Goal: Task Accomplishment & Management: Understand process/instructions

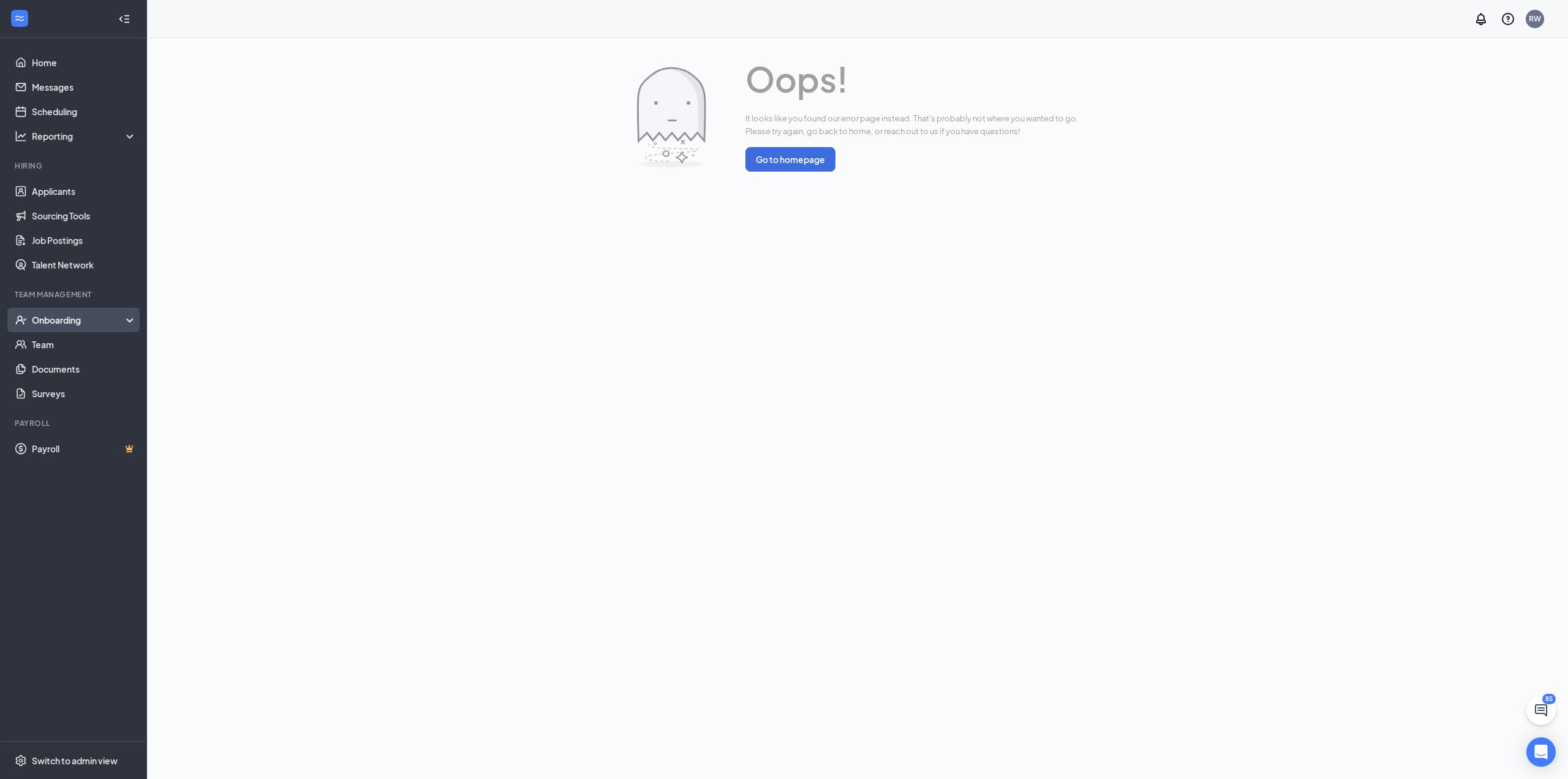
click at [113, 316] on div "Onboarding" at bounding box center [79, 319] width 94 height 12
click at [112, 337] on link "Overview" at bounding box center [84, 344] width 105 height 25
click at [42, 343] on link "Overview" at bounding box center [84, 344] width 105 height 25
click at [94, 347] on link "Overview" at bounding box center [84, 344] width 105 height 25
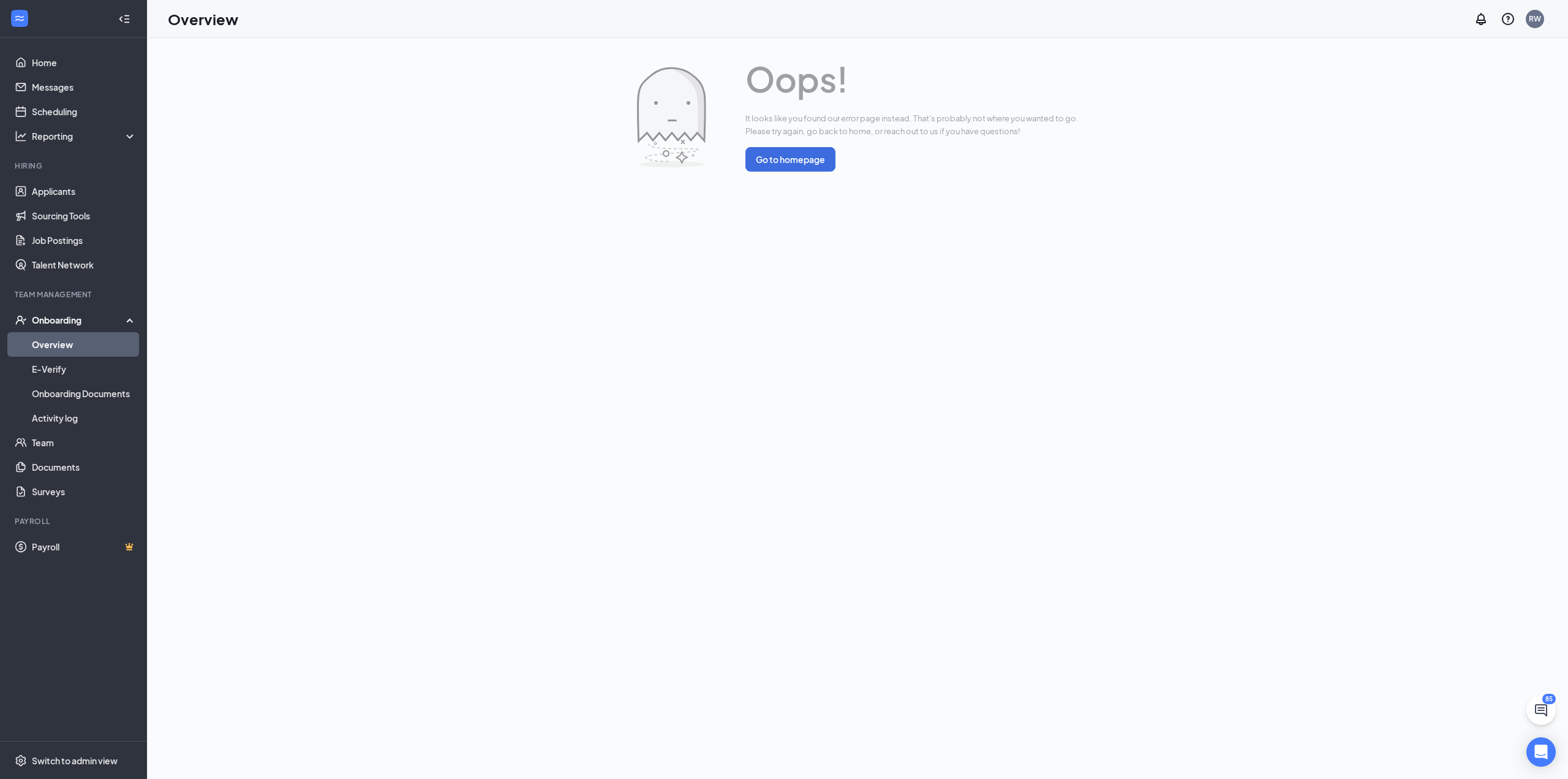
click at [94, 347] on link "Overview" at bounding box center [84, 344] width 105 height 25
click at [54, 63] on link "Home" at bounding box center [84, 62] width 105 height 25
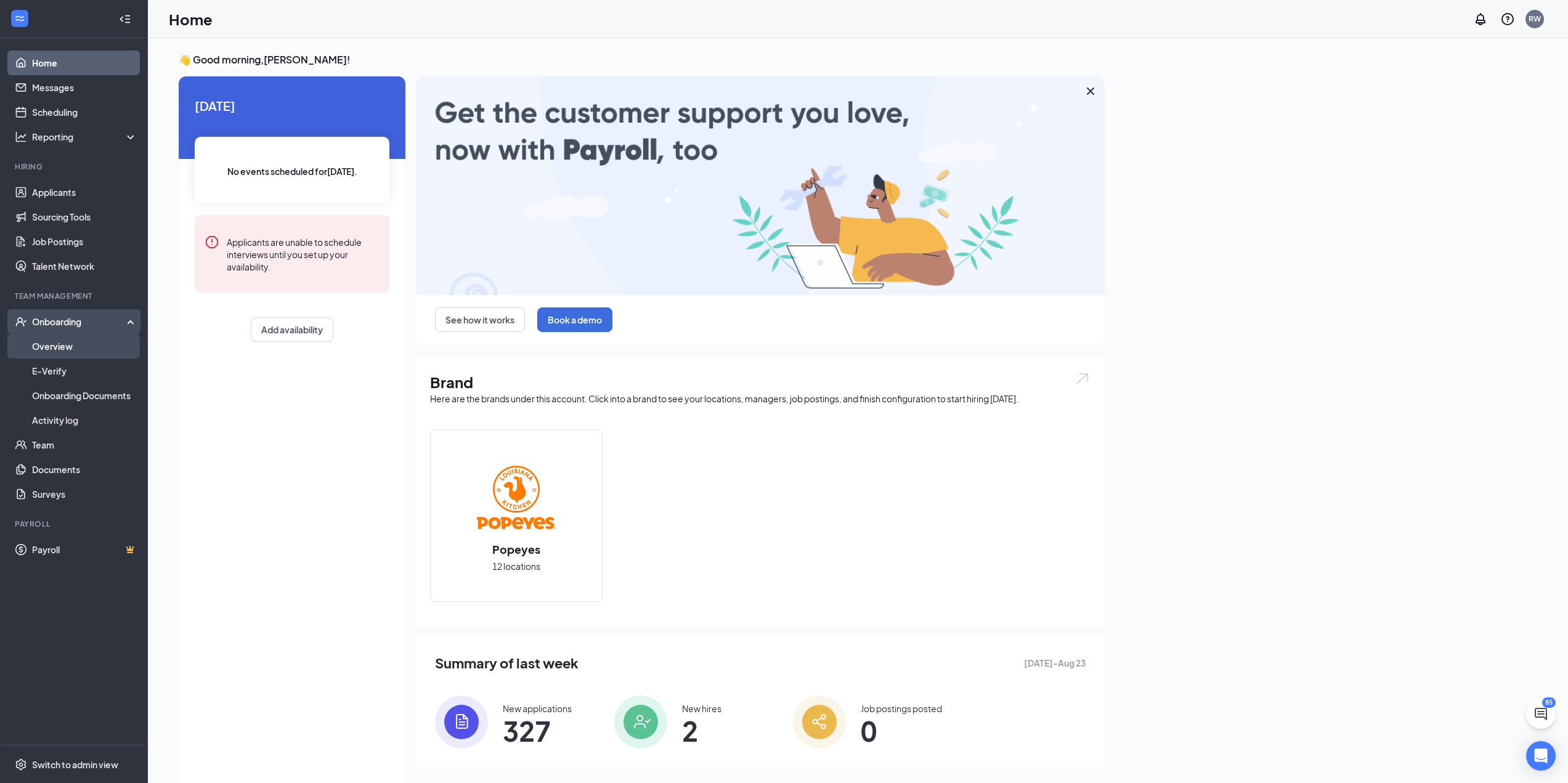
click at [68, 344] on link "Overview" at bounding box center [85, 346] width 106 height 25
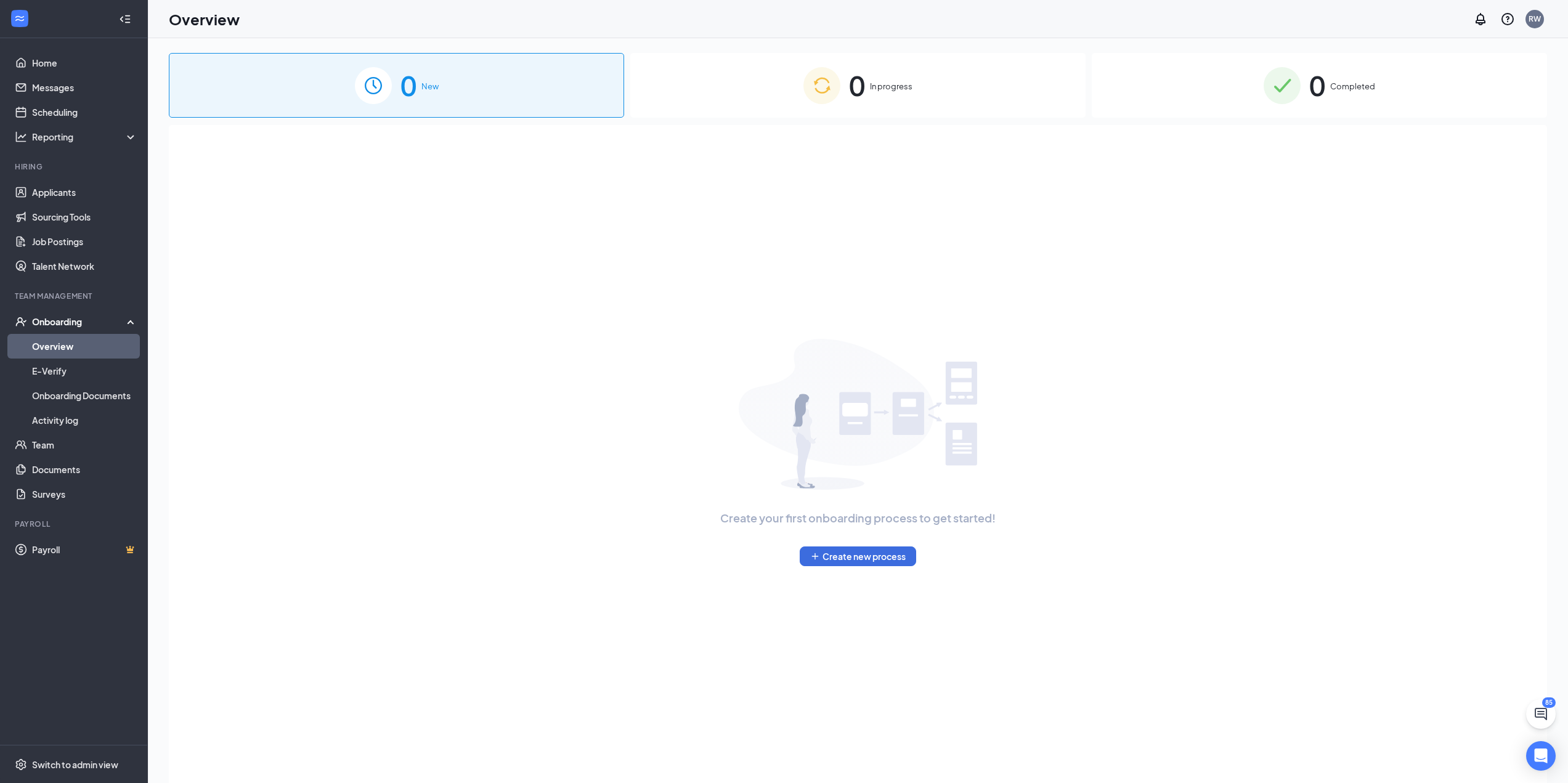
click at [942, 101] on div "0 In progress" at bounding box center [858, 85] width 455 height 65
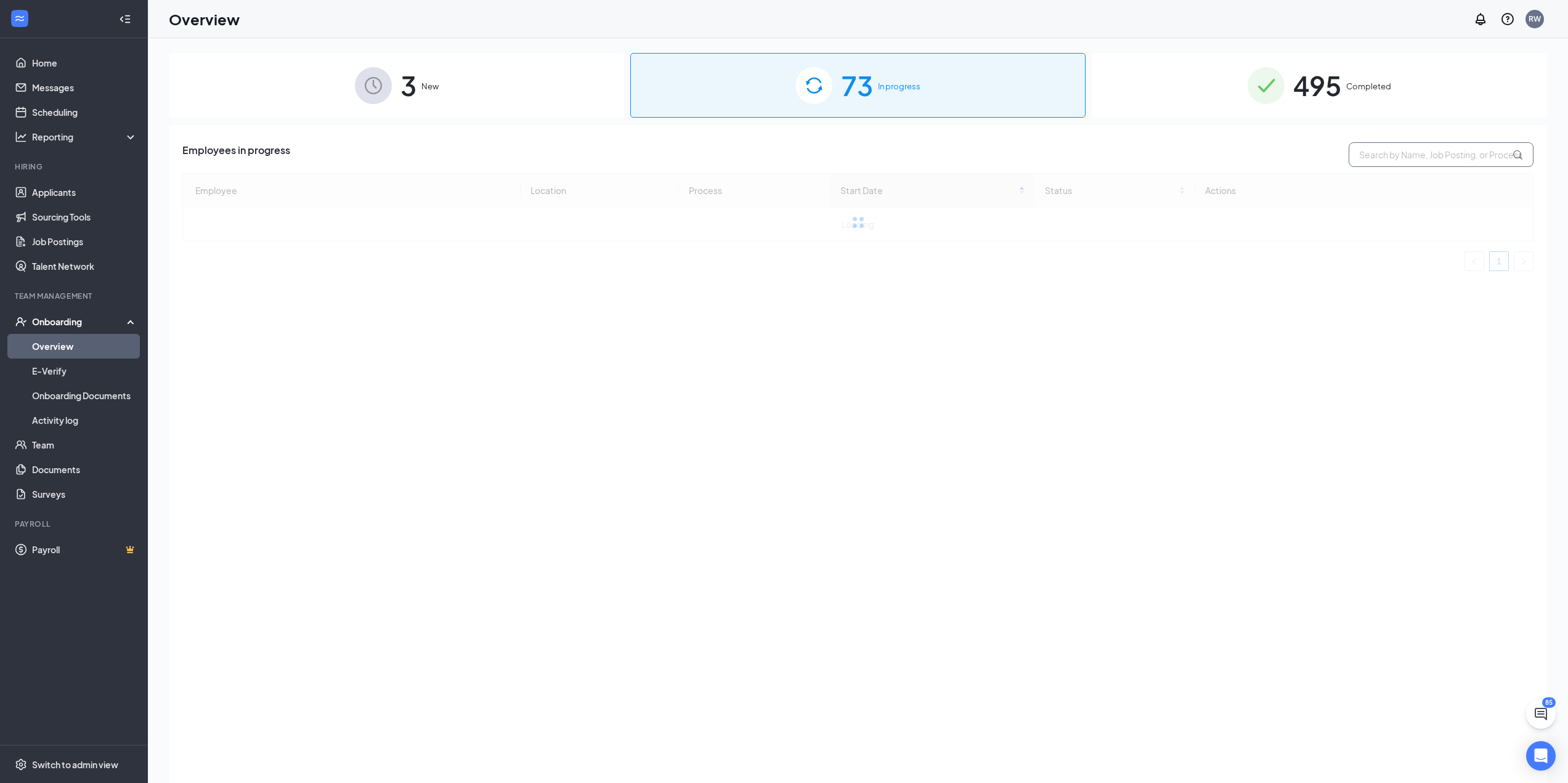
click at [1460, 152] on input "text" at bounding box center [1441, 154] width 185 height 25
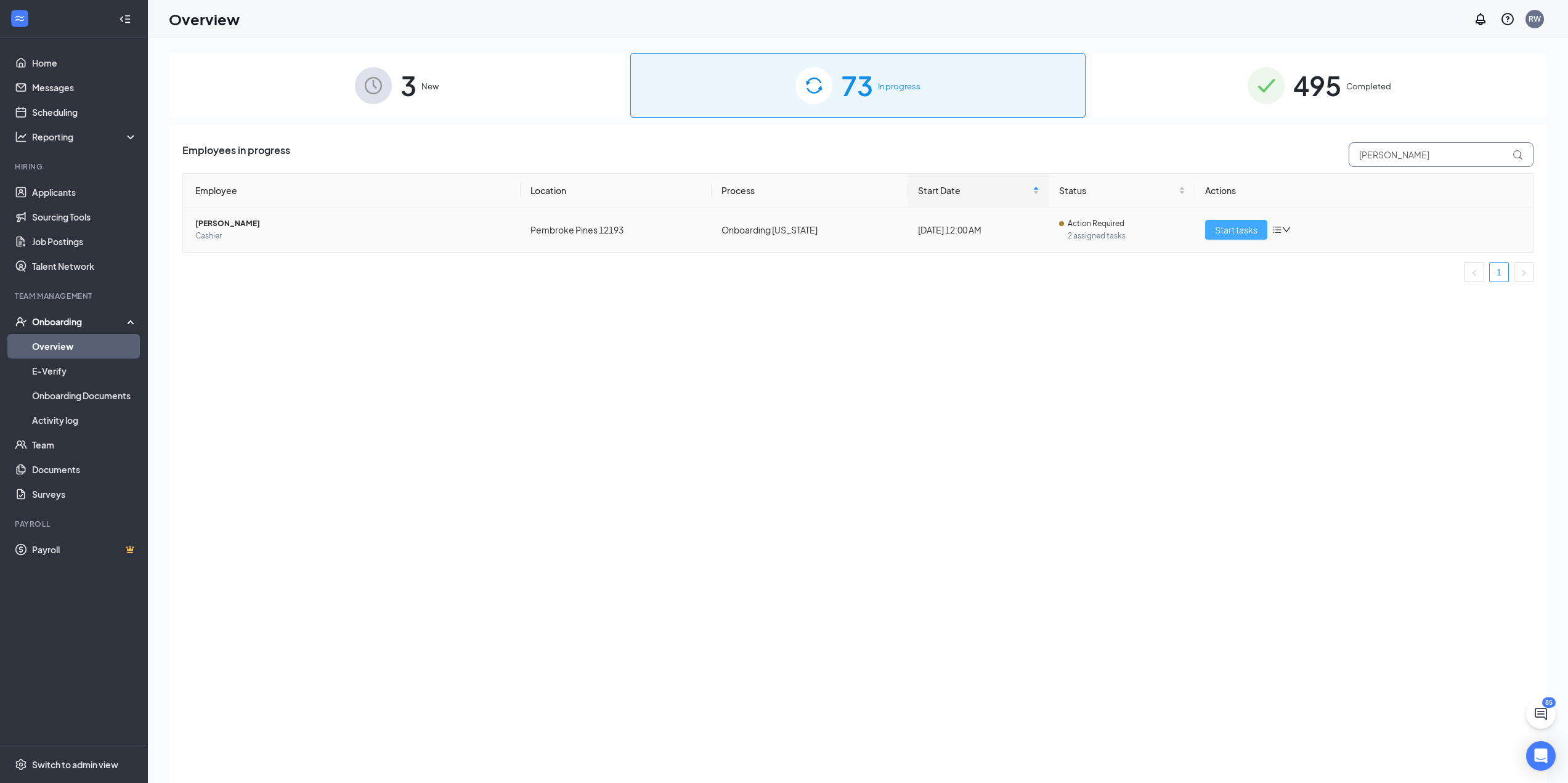
type input "[PERSON_NAME]"
click at [1253, 224] on span "Start tasks" at bounding box center [1237, 230] width 43 height 13
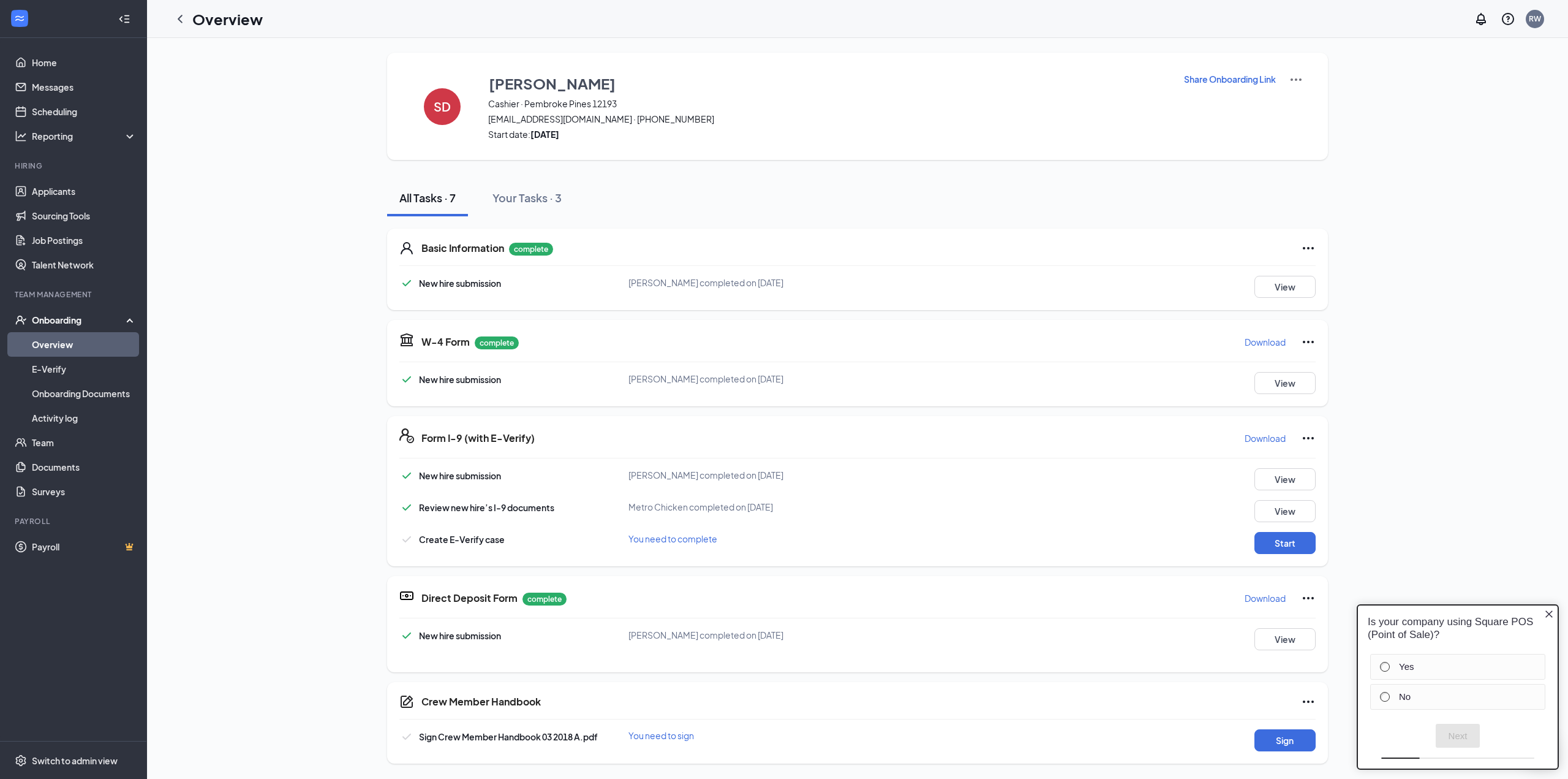
click at [1549, 616] on icon "Close button" at bounding box center [1549, 614] width 10 height 10
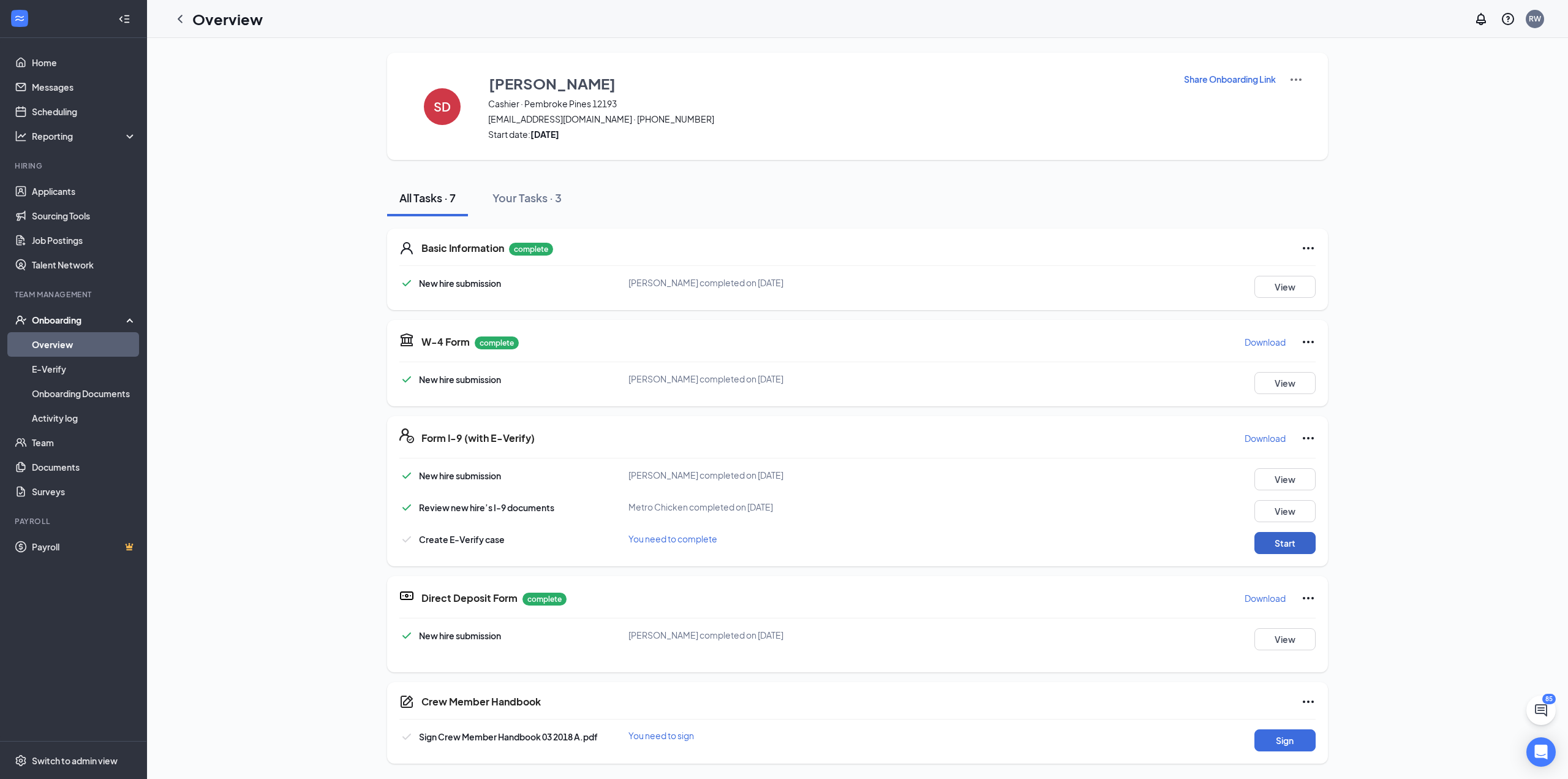
click at [1293, 545] on button "Start" at bounding box center [1285, 543] width 61 height 22
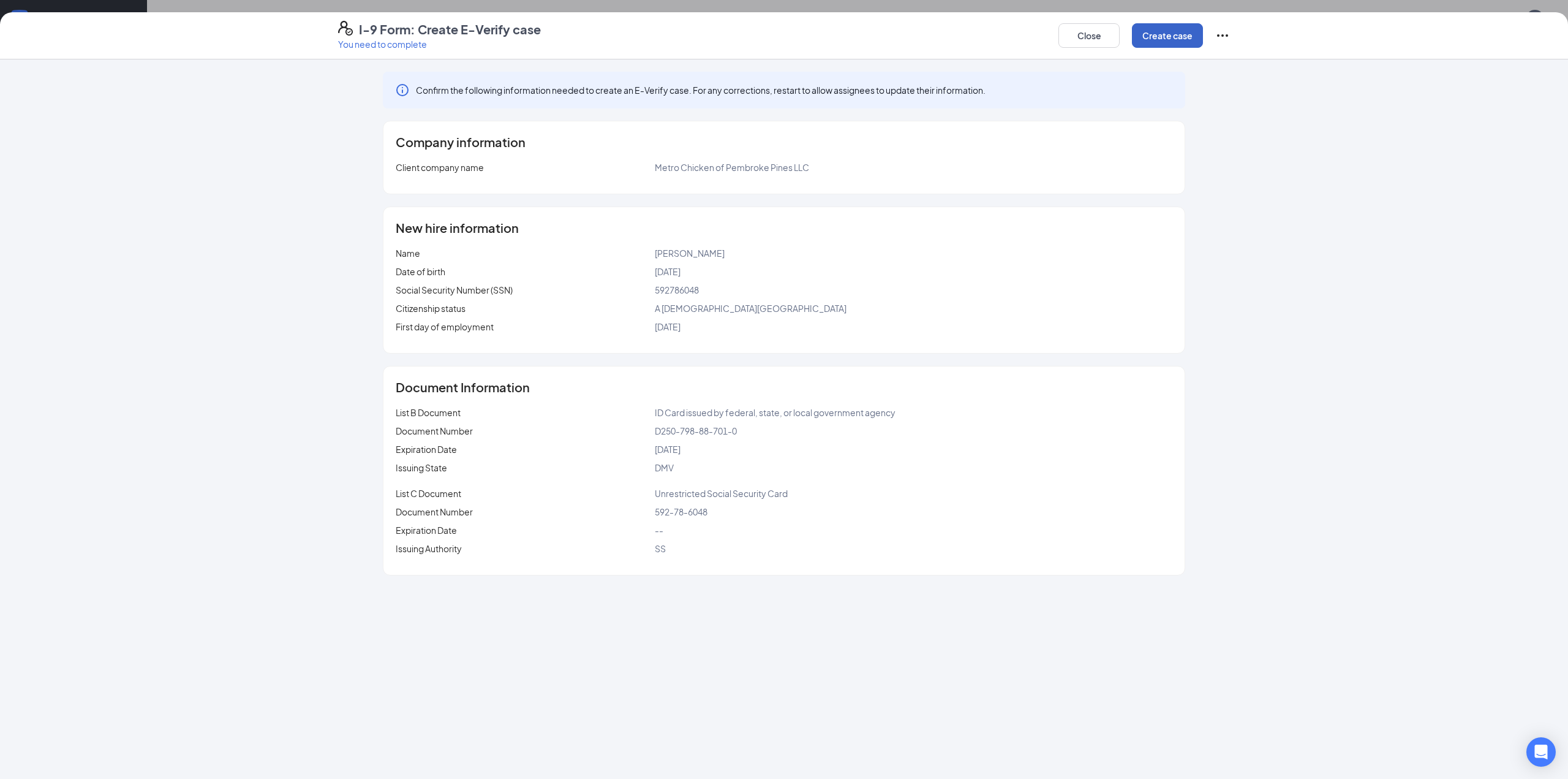
click at [1160, 44] on button "Create case" at bounding box center [1167, 35] width 71 height 25
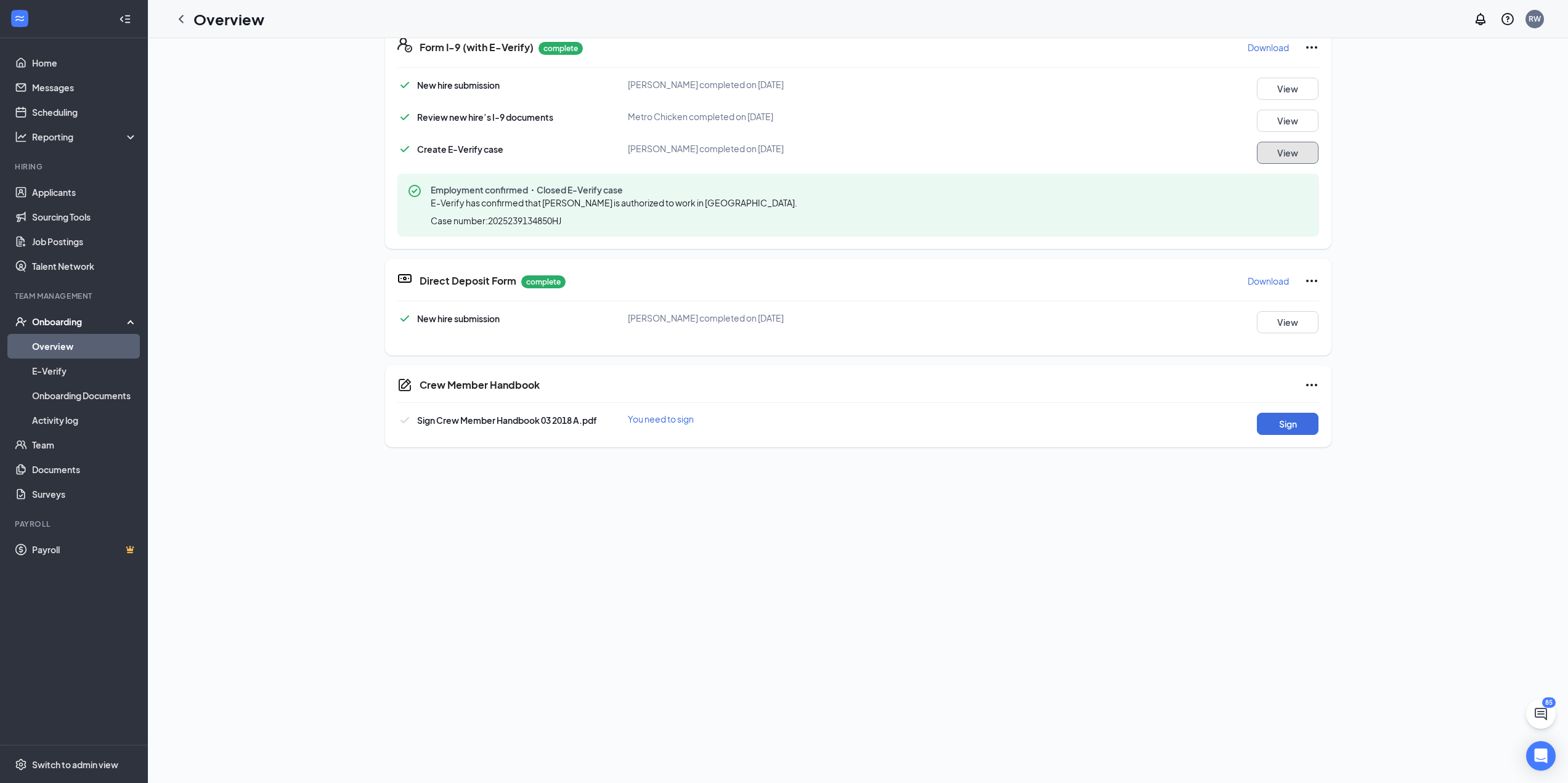
scroll to position [554, 0]
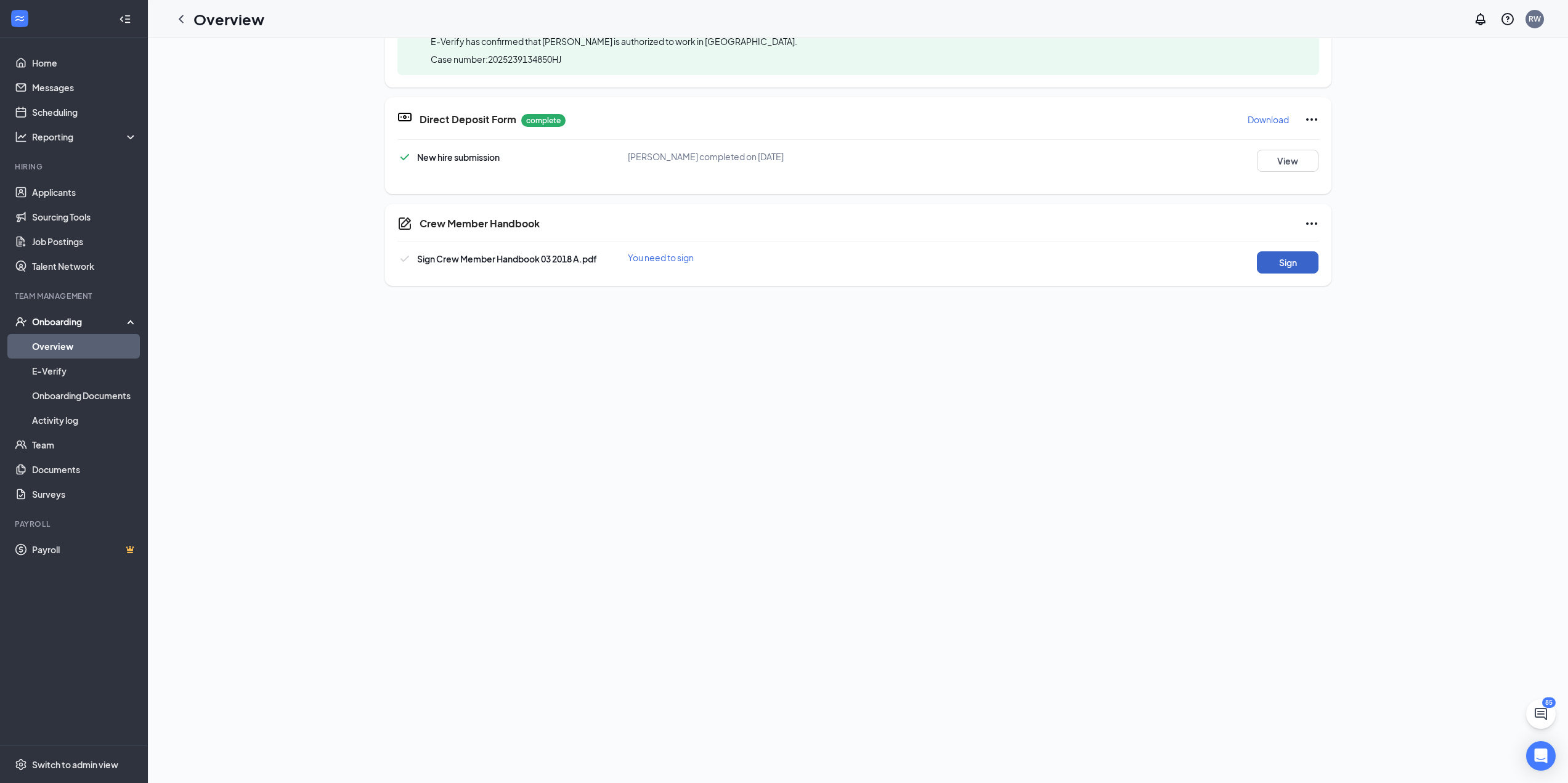
click at [1306, 263] on button "Sign" at bounding box center [1288, 262] width 61 height 22
